Goal: Find specific page/section: Find specific page/section

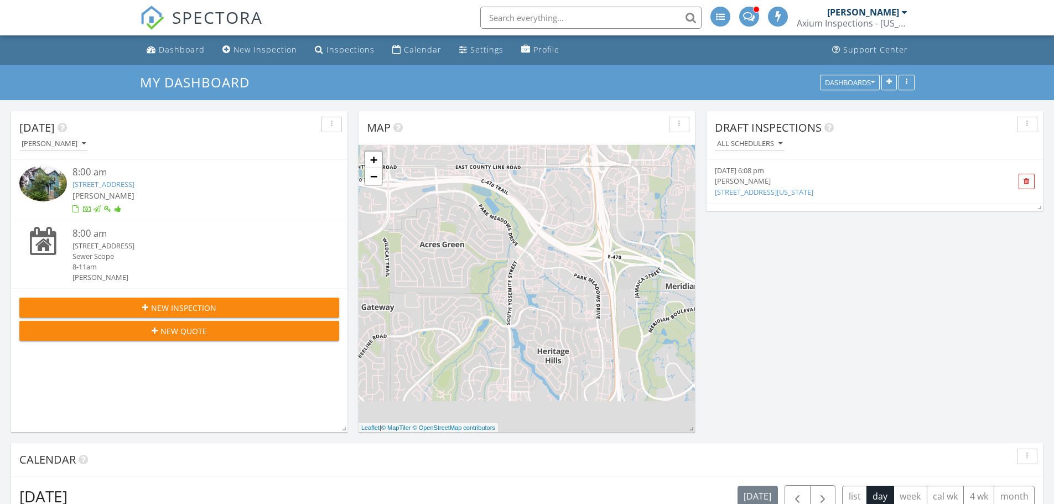
scroll to position [6, 6]
click at [576, 15] on input "text" at bounding box center [587, 18] width 221 height 22
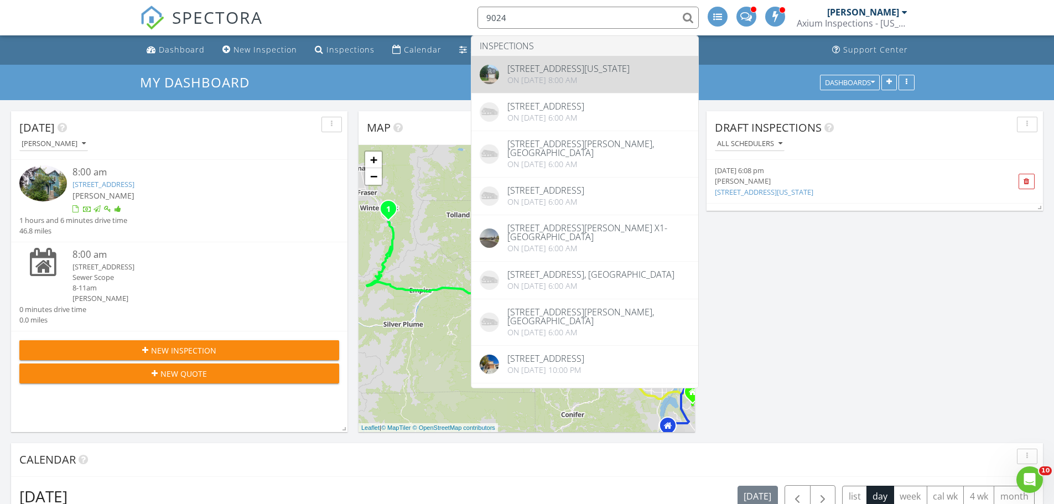
type input "9024"
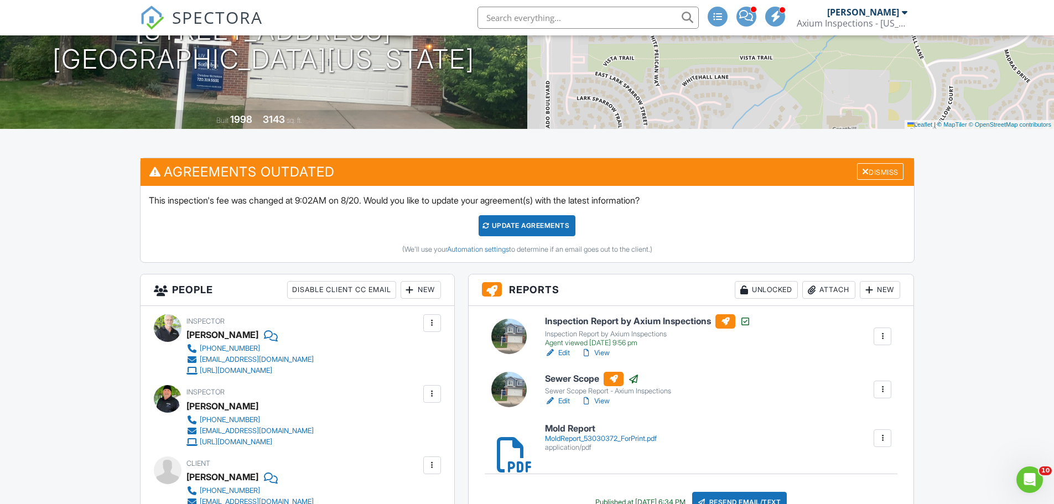
scroll to position [166, 0]
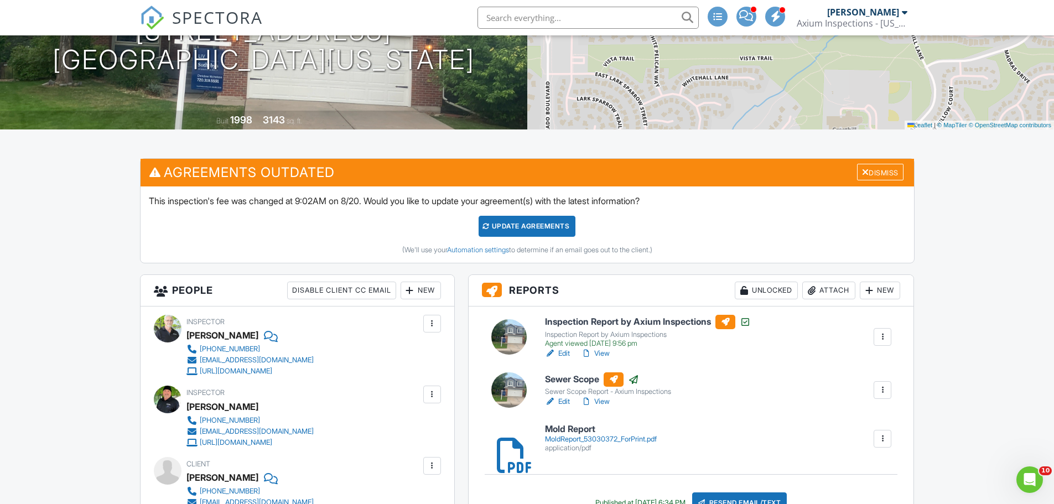
click at [604, 353] on link "View" at bounding box center [595, 353] width 29 height 11
